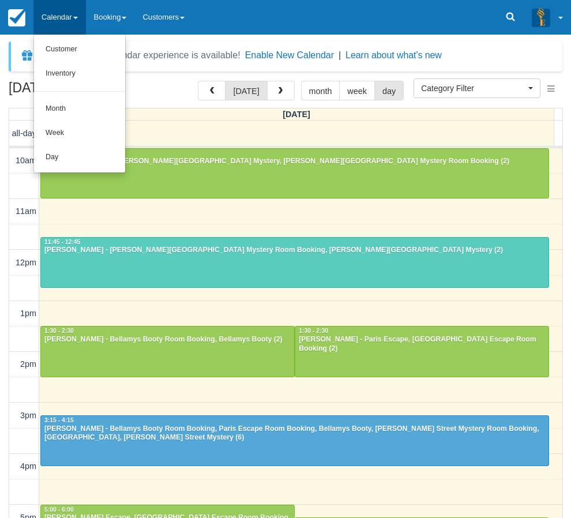
select select
click at [73, 156] on link "Day" at bounding box center [79, 157] width 91 height 24
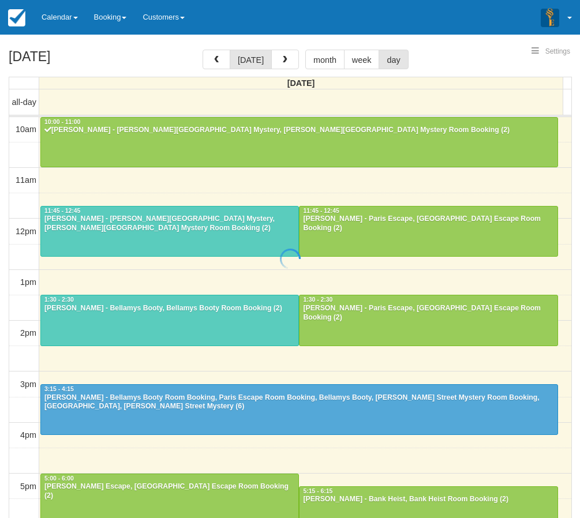
select select
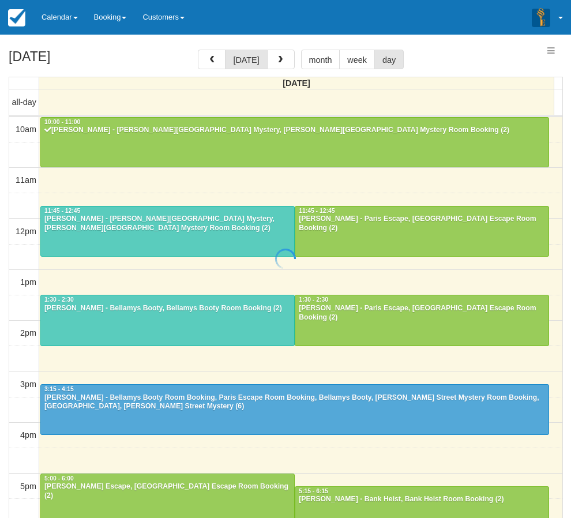
scroll to position [51, 0]
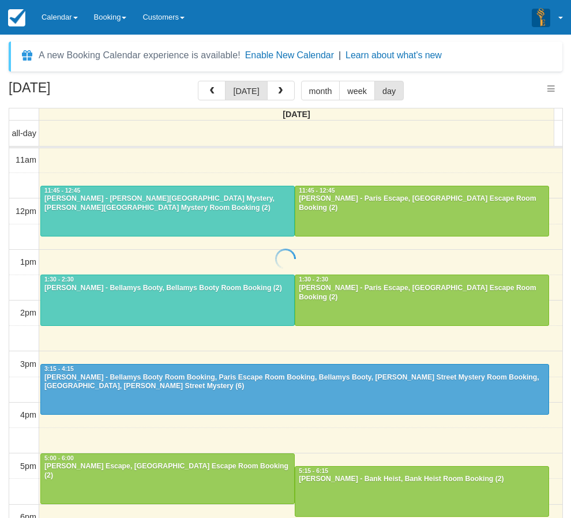
select select
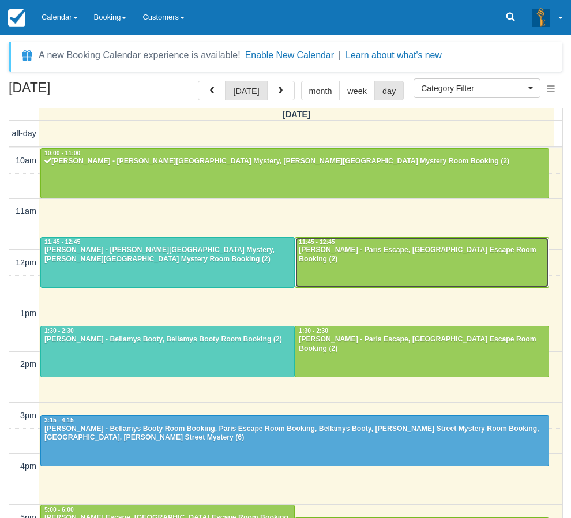
click at [343, 253] on div "[PERSON_NAME] - Paris Escape, [GEOGRAPHIC_DATA] Escape Room Booking (2)" at bounding box center [422, 255] width 248 height 18
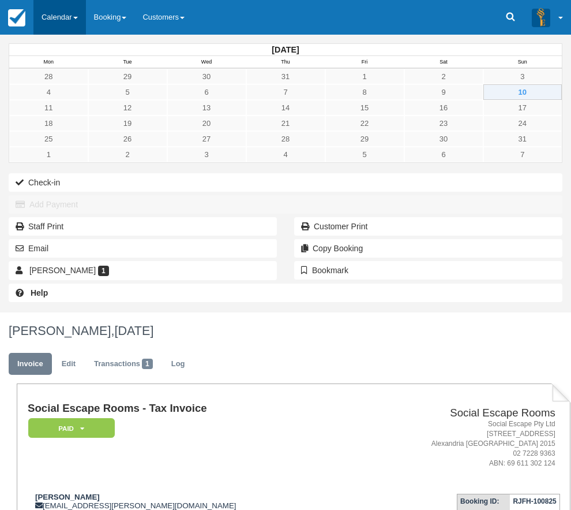
click at [57, 13] on link "Calendar" at bounding box center [59, 17] width 53 height 35
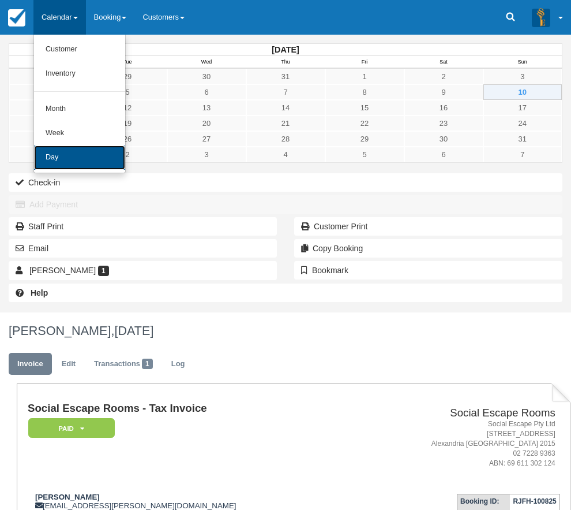
click at [63, 158] on link "Day" at bounding box center [79, 157] width 91 height 24
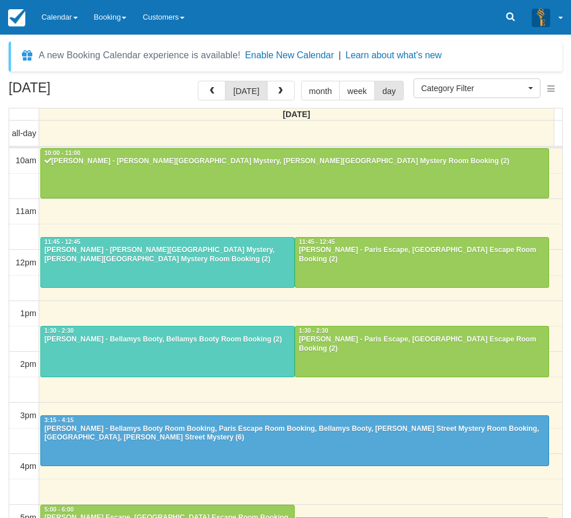
select select
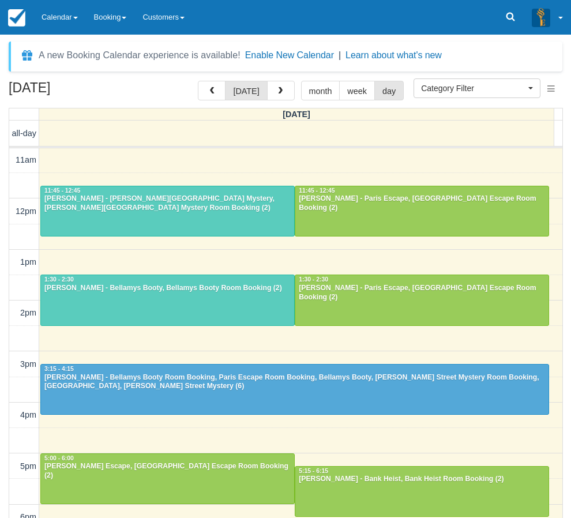
drag, startPoint x: 5, startPoint y: 204, endPoint x: 12, endPoint y: 202, distance: 7.1
click at [5, 204] on div "August 10, 2025 today month week day Sunday all-day 10am 11am 12pm 1pm 2pm 3pm …" at bounding box center [285, 316] width 571 height 471
click at [59, 198] on div "[PERSON_NAME] - [PERSON_NAME][GEOGRAPHIC_DATA] Mystery, [PERSON_NAME][GEOGRAPHI…" at bounding box center [168, 203] width 248 height 18
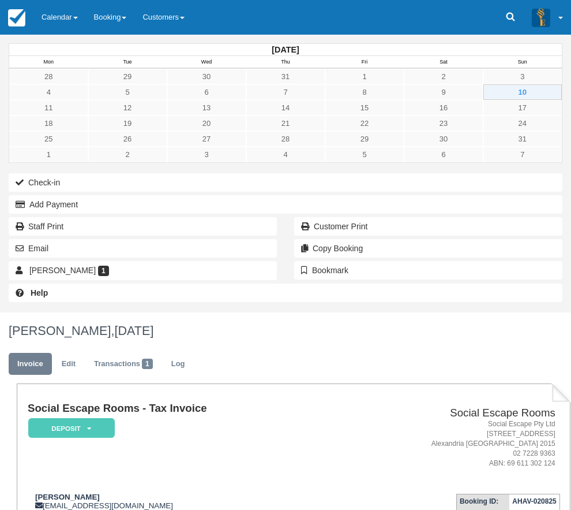
click at [5, 177] on div "Check-in Add Payment Staff Print Customer Print Email Copy Booking Nigel Deed 1…" at bounding box center [285, 226] width 571 height 110
click at [48, 18] on link "Calendar" at bounding box center [59, 17] width 53 height 35
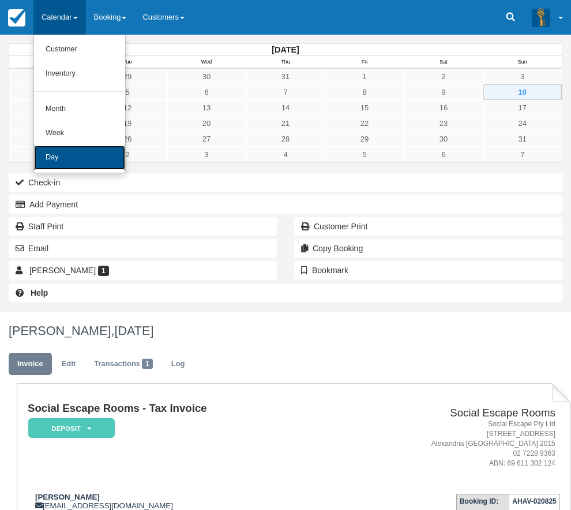
click at [52, 152] on link "Day" at bounding box center [79, 157] width 91 height 24
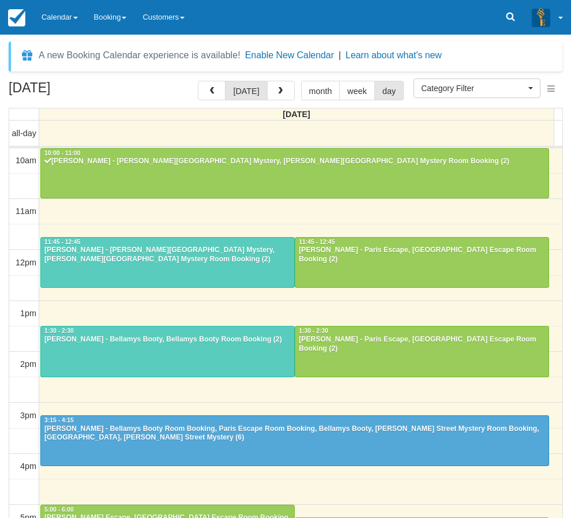
select select
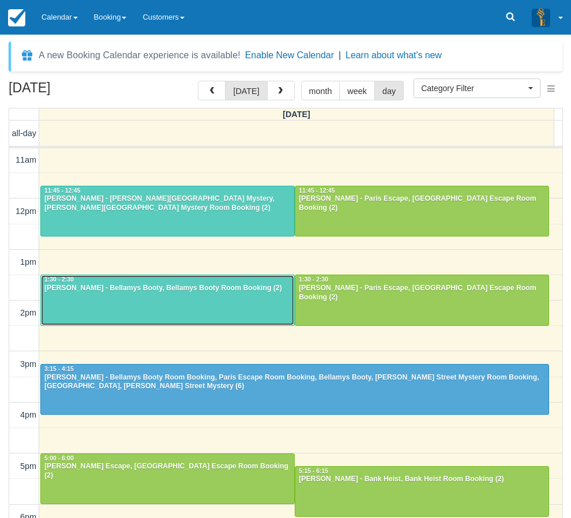
click at [253, 301] on div at bounding box center [167, 300] width 253 height 50
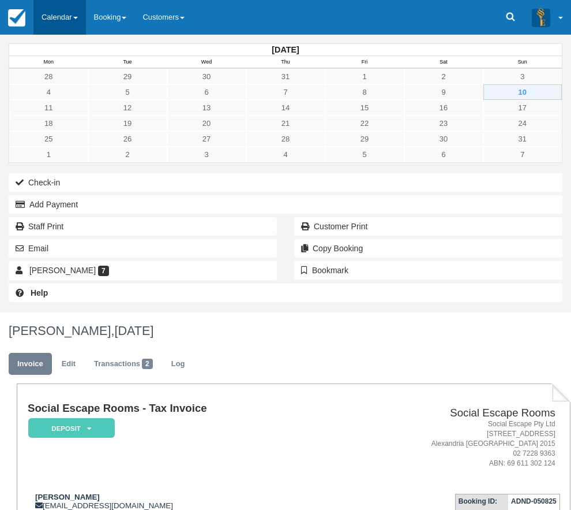
click at [62, 17] on link "Calendar" at bounding box center [59, 17] width 53 height 35
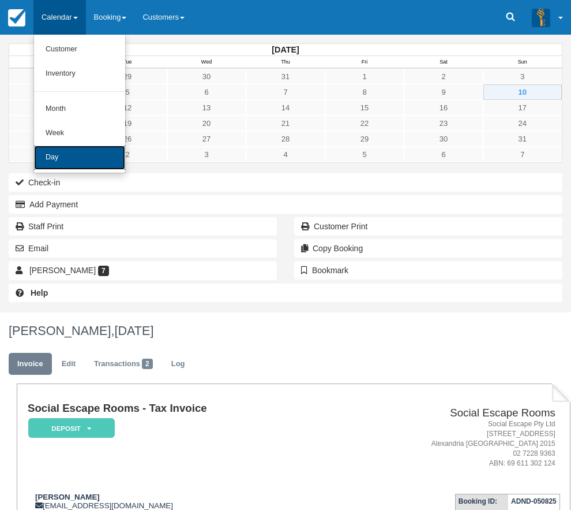
click at [61, 160] on link "Day" at bounding box center [79, 157] width 91 height 24
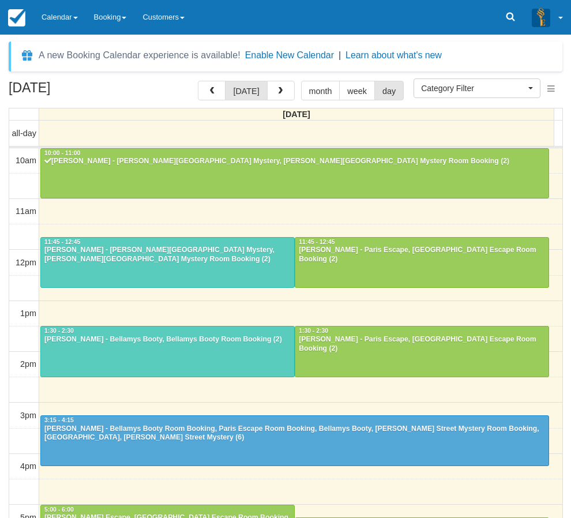
select select
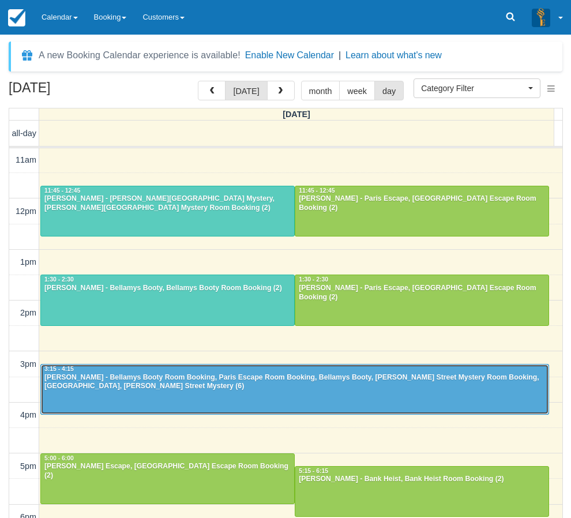
click at [177, 390] on div "[PERSON_NAME] - Bellamys Booty Room Booking, Paris Escape Room Booking, Bellamy…" at bounding box center [295, 382] width 502 height 18
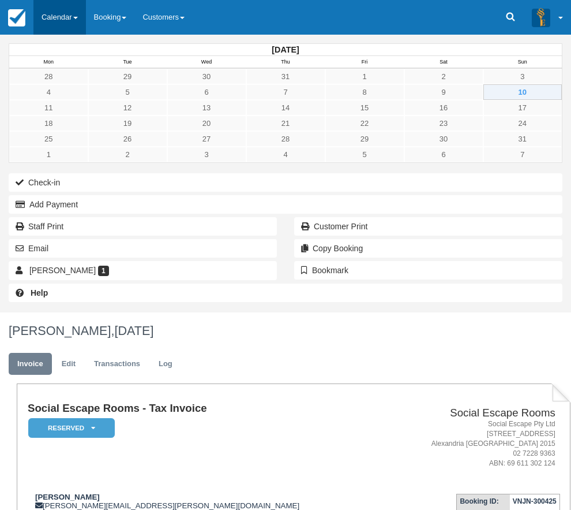
click at [61, 18] on link "Calendar" at bounding box center [59, 17] width 53 height 35
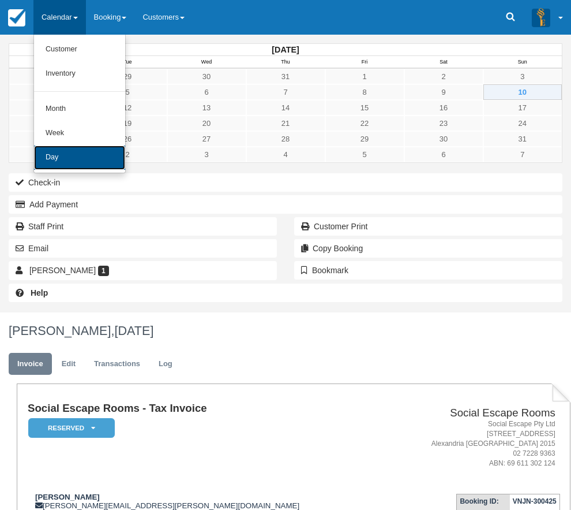
click at [71, 161] on link "Day" at bounding box center [79, 157] width 91 height 24
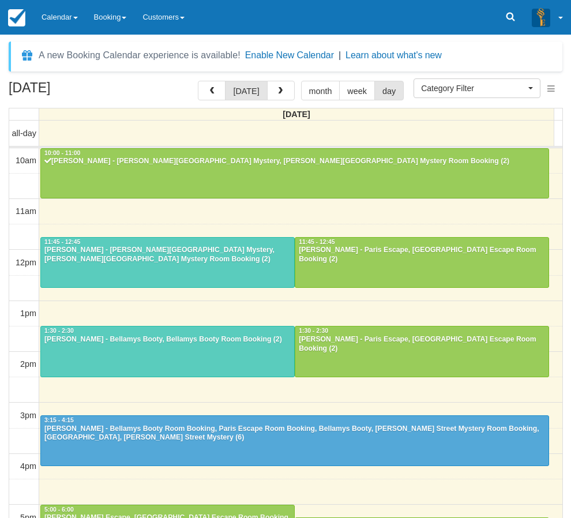
select select
click at [0, 409] on div "[DATE] [DATE] month week day [DATE] all-day 10am 11am 12pm 1pm 2pm 3pm 4pm 5pm …" at bounding box center [285, 316] width 571 height 471
click at [1, 414] on div "[DATE] [DATE] month week day [DATE] all-day 10am 11am 12pm 1pm 2pm 3pm 4pm 5pm …" at bounding box center [285, 316] width 571 height 471
click at [68, 23] on link "Calendar" at bounding box center [59, 17] width 53 height 35
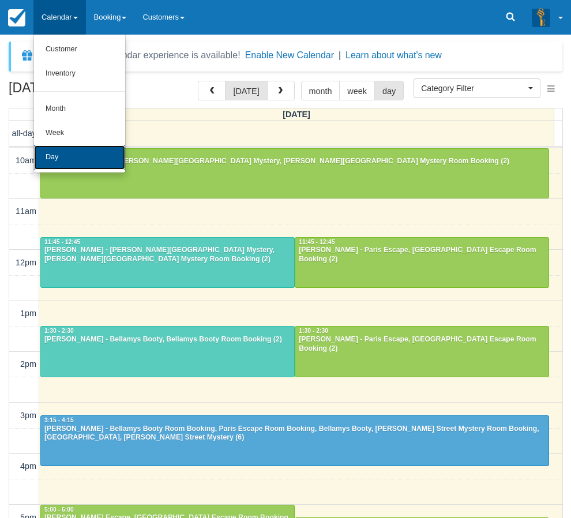
click at [72, 155] on link "Day" at bounding box center [79, 157] width 91 height 24
